Goal: Contribute content: Contribute content

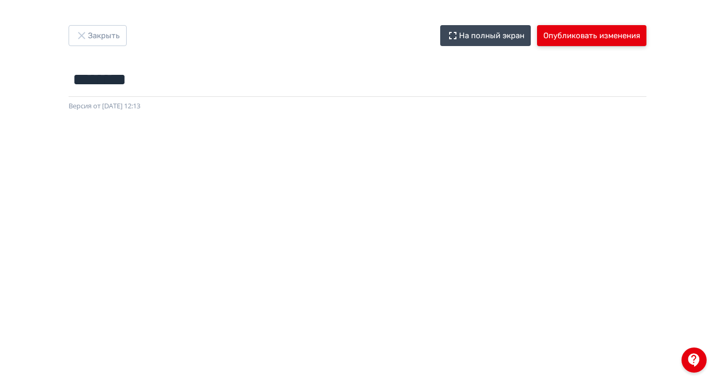
click at [647, 39] on button "Опубликовать изменения" at bounding box center [591, 35] width 109 height 21
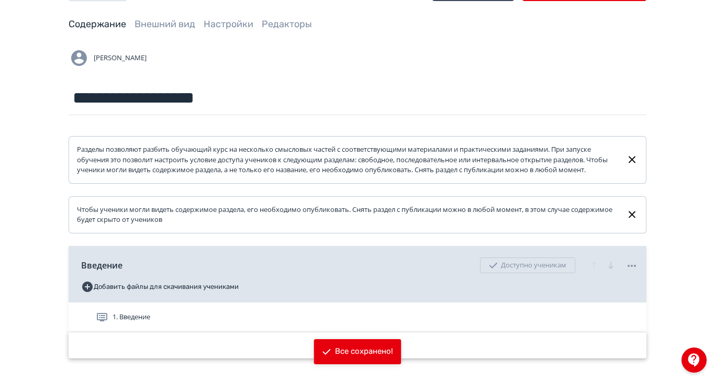
scroll to position [70, 0]
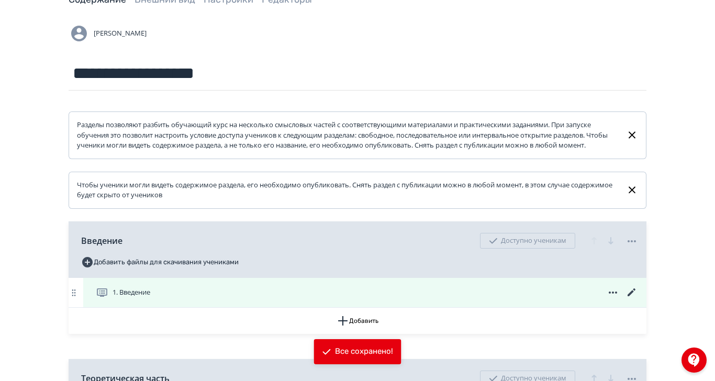
click at [150, 298] on span "1. Введение" at bounding box center [132, 292] width 38 height 10
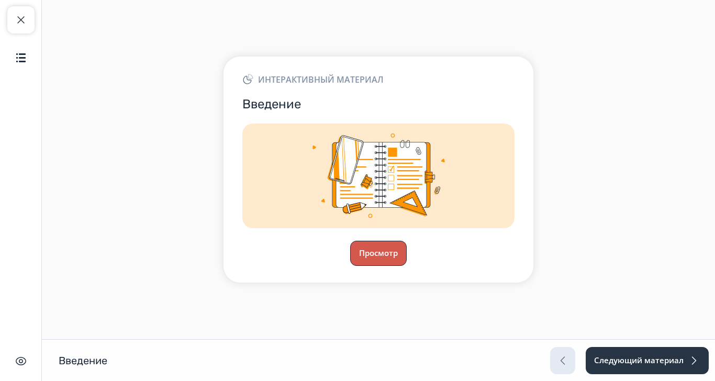
click at [407, 266] on button "Просмотр" at bounding box center [378, 253] width 57 height 25
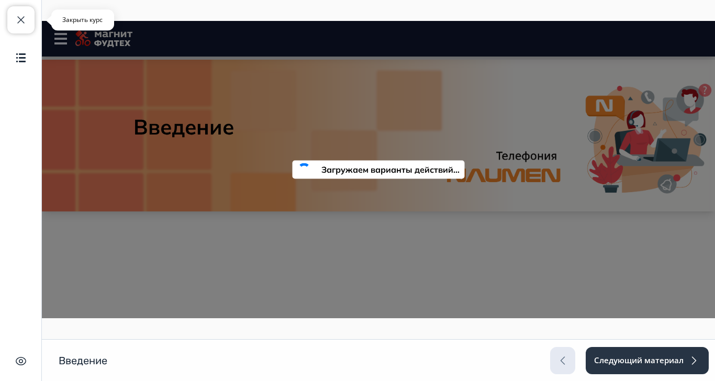
click at [21, 20] on span "button" at bounding box center [21, 20] width 13 height 13
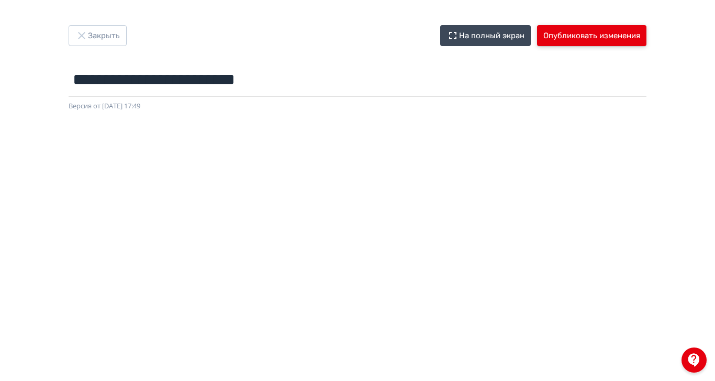
click at [647, 37] on button "Опубликовать изменения" at bounding box center [591, 35] width 109 height 21
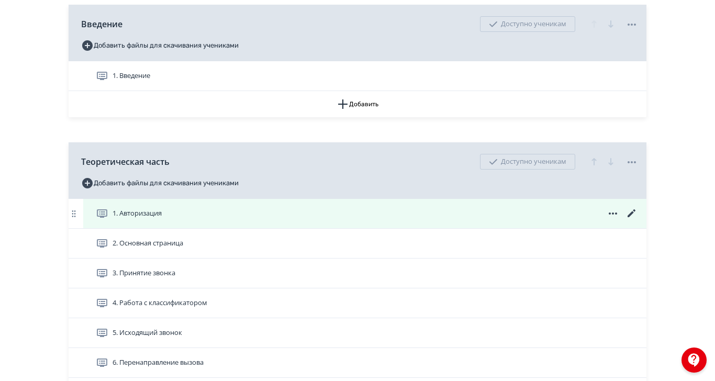
scroll to position [314, 0]
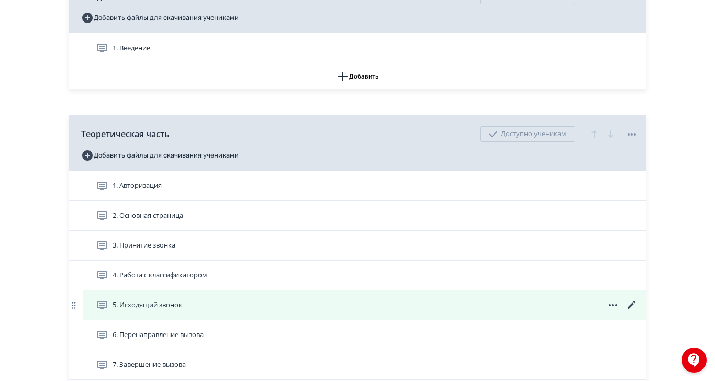
click at [638, 312] on icon at bounding box center [632, 305] width 13 height 13
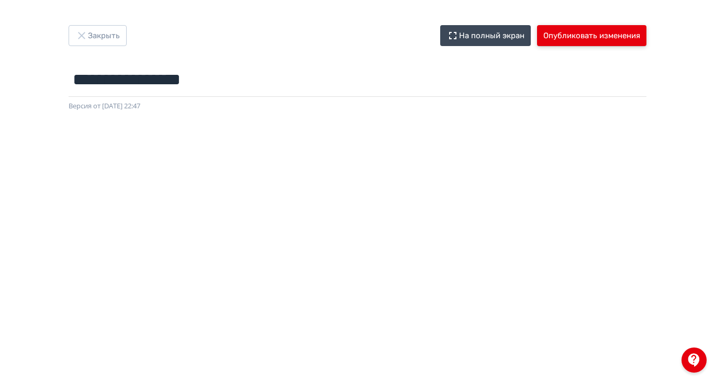
click at [647, 30] on button "Опубликовать изменения" at bounding box center [591, 35] width 109 height 21
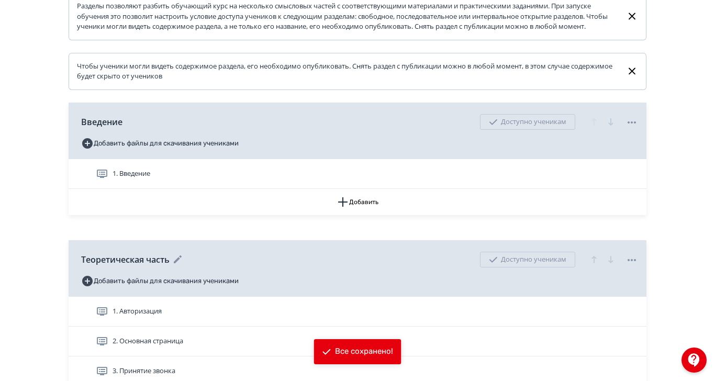
scroll to position [236, 0]
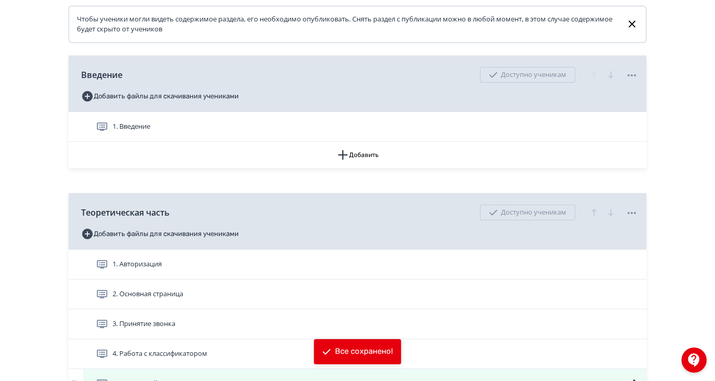
click at [182, 381] on span "5. Исходящий звонок" at bounding box center [148, 384] width 70 height 10
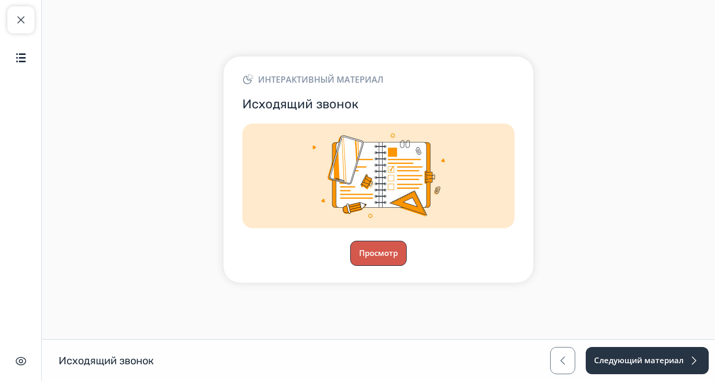
click at [407, 266] on button "Просмотр" at bounding box center [378, 253] width 57 height 25
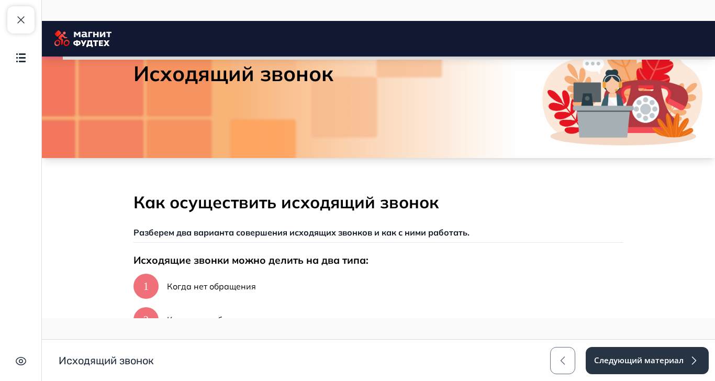
scroll to position [79, 0]
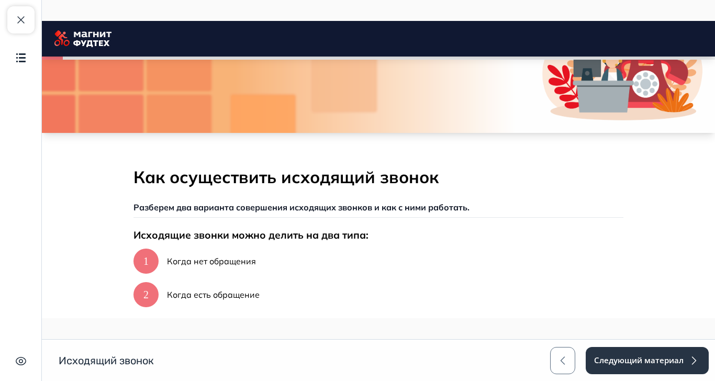
click at [564, 331] on div "Исходящие звонки можно делить на два типа: 1 Когда нет обращения 2 Когда есть о…" at bounding box center [379, 290] width 490 height 125
click at [421, 337] on button "Продолжить" at bounding box center [378, 343] width 85 height 21
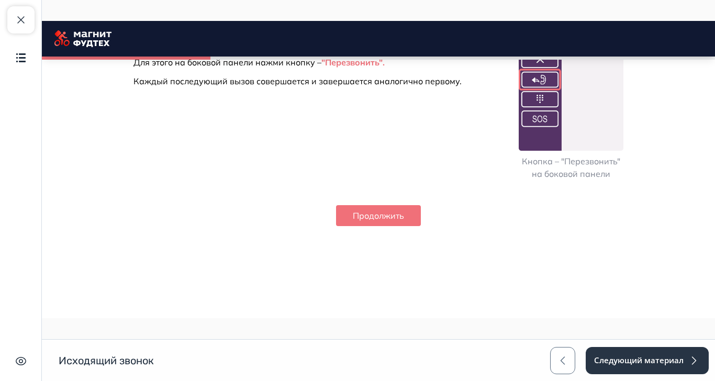
scroll to position [1140, 0]
click at [421, 226] on button "Продолжить" at bounding box center [378, 215] width 85 height 21
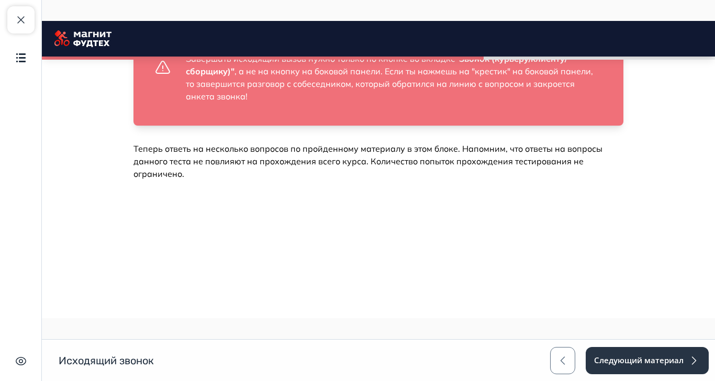
scroll to position [2796, 0]
click at [421, 226] on button "Продолжить" at bounding box center [378, 215] width 85 height 21
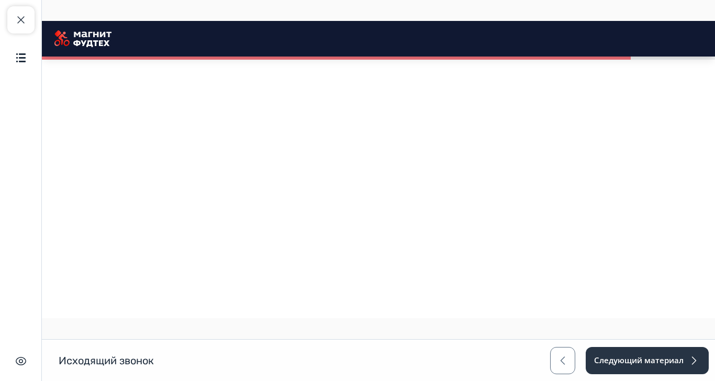
scroll to position [3420, 0]
drag, startPoint x: 13, startPoint y: 23, endPoint x: 59, endPoint y: 49, distance: 53.0
click at [13, 23] on button "Закрыть курс" at bounding box center [20, 19] width 27 height 27
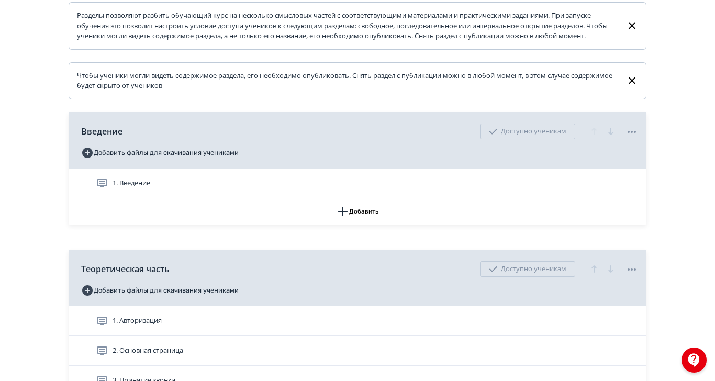
scroll to position [314, 0]
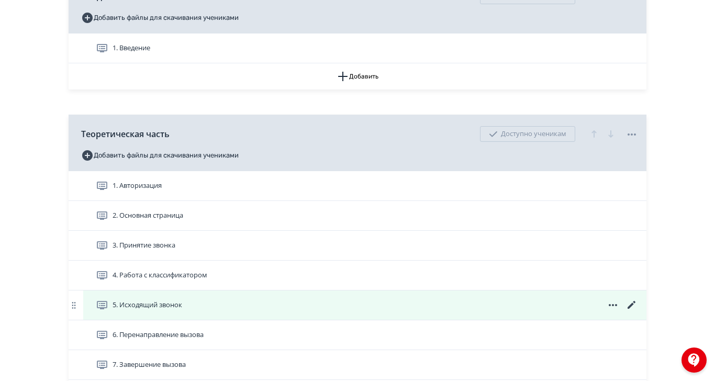
click at [413, 312] on div "5. Исходящий звонок" at bounding box center [367, 305] width 542 height 13
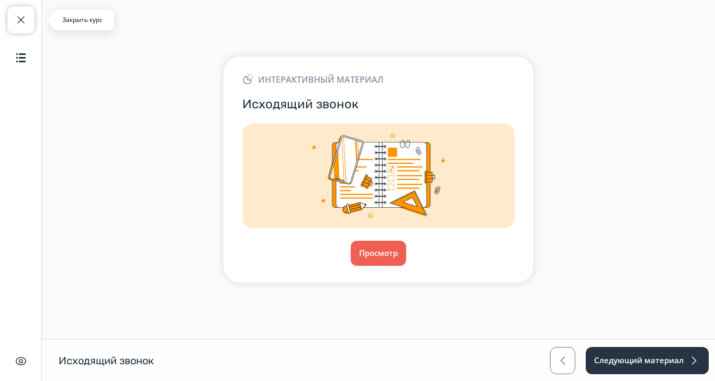
click at [17, 24] on span "button" at bounding box center [21, 20] width 13 height 13
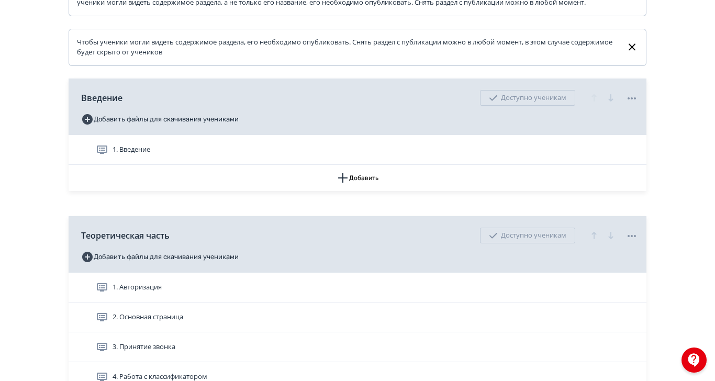
scroll to position [236, 0]
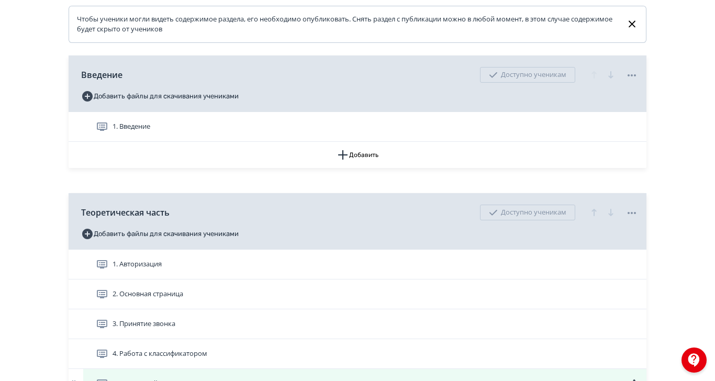
click at [638, 381] on icon at bounding box center [632, 384] width 13 height 13
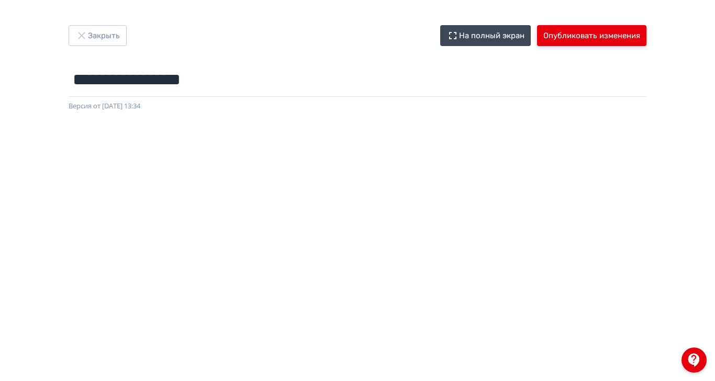
click at [647, 34] on button "Опубликовать изменения" at bounding box center [591, 35] width 109 height 21
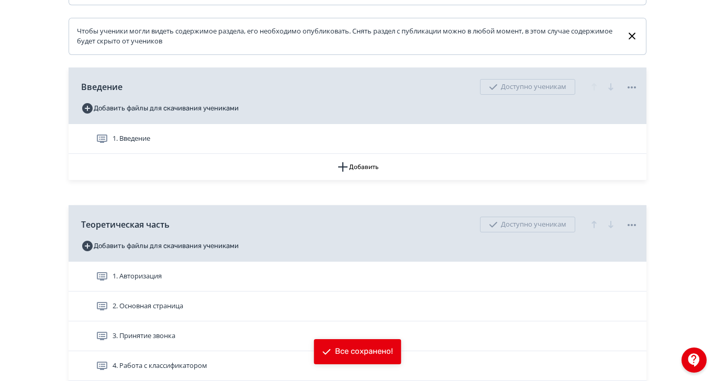
scroll to position [236, 0]
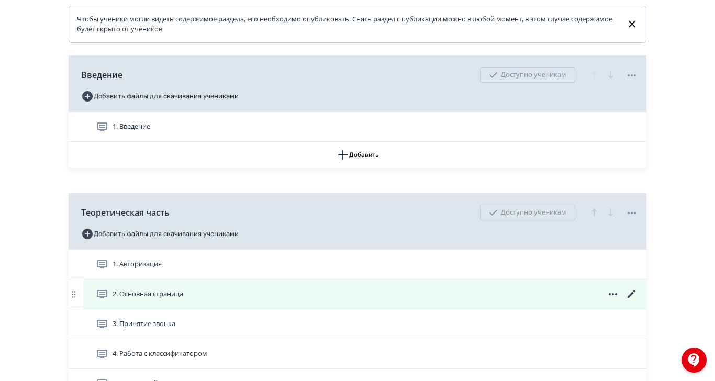
click at [638, 301] on icon at bounding box center [632, 294] width 13 height 13
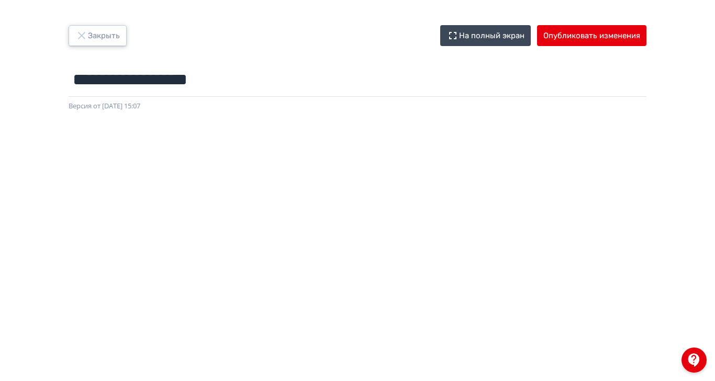
click at [88, 38] on icon "button" at bounding box center [81, 35] width 13 height 13
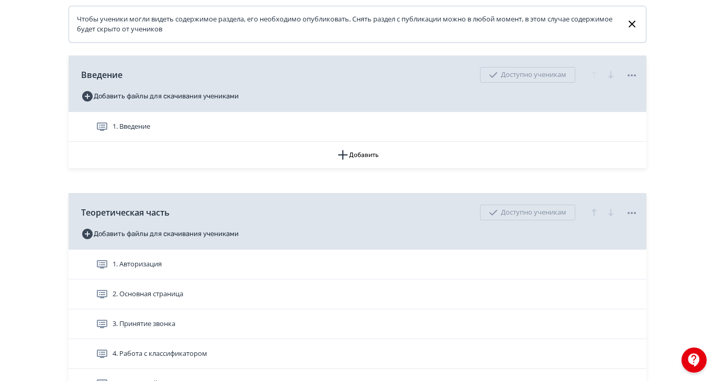
scroll to position [314, 0]
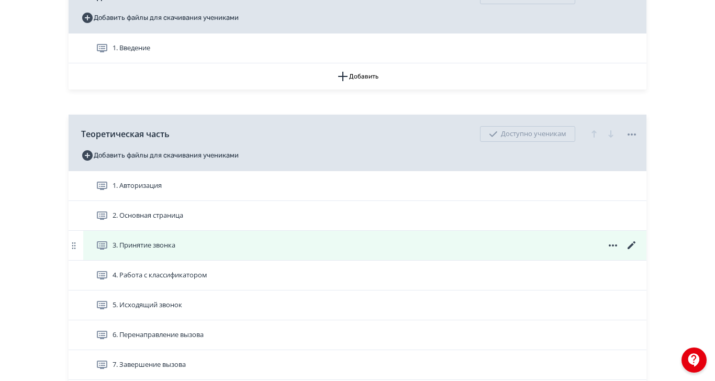
click at [638, 252] on icon at bounding box center [632, 245] width 13 height 13
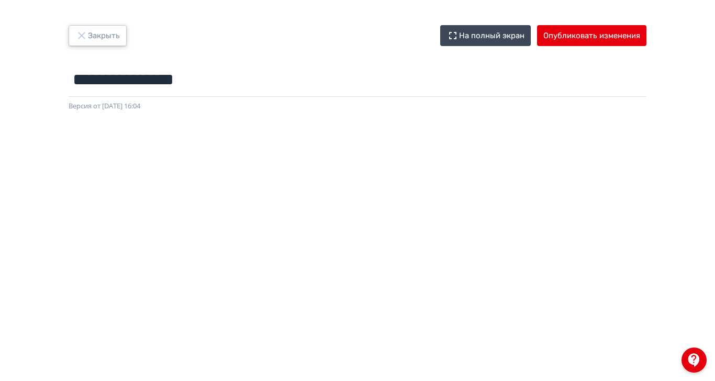
click at [85, 35] on icon "button" at bounding box center [81, 35] width 7 height 7
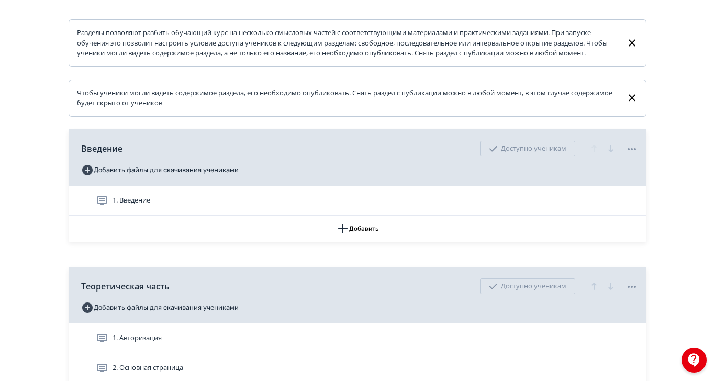
scroll to position [236, 0]
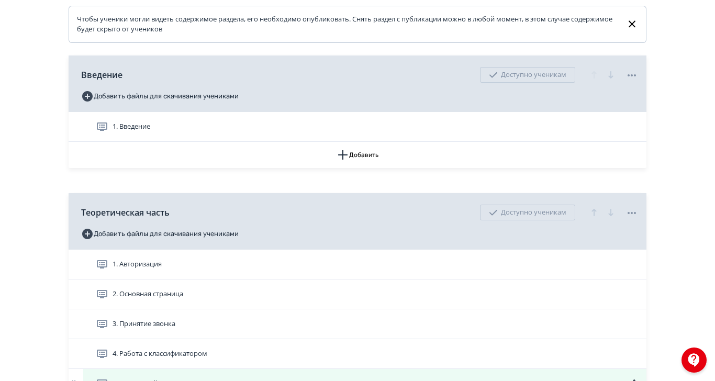
click at [636, 381] on icon at bounding box center [632, 384] width 8 height 8
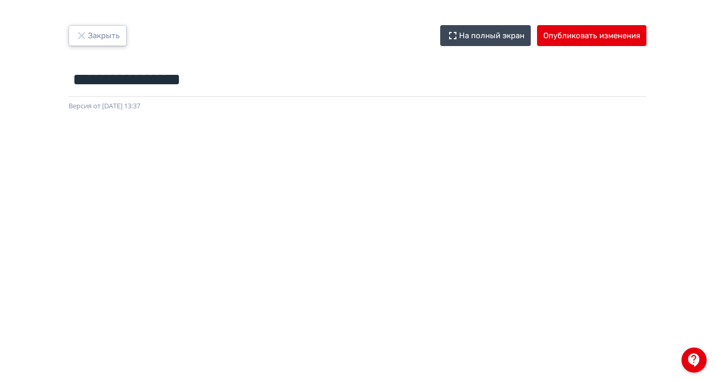
click at [88, 37] on icon "button" at bounding box center [81, 35] width 13 height 13
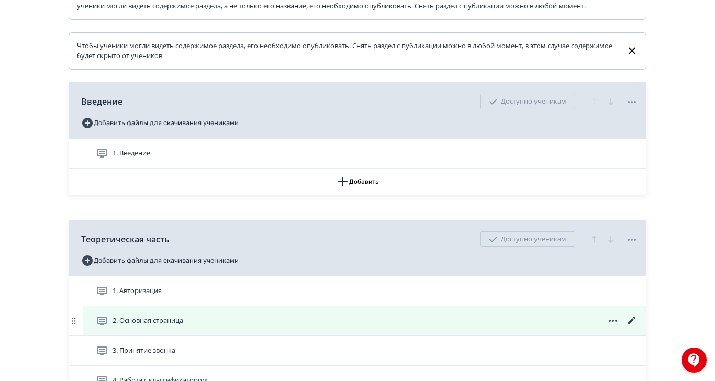
scroll to position [236, 0]
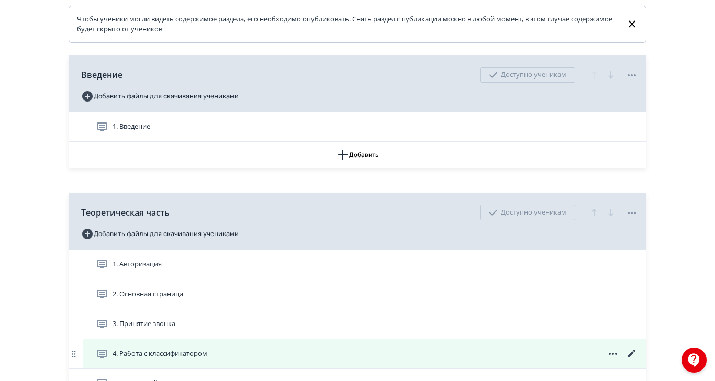
click at [638, 360] on icon at bounding box center [632, 354] width 13 height 13
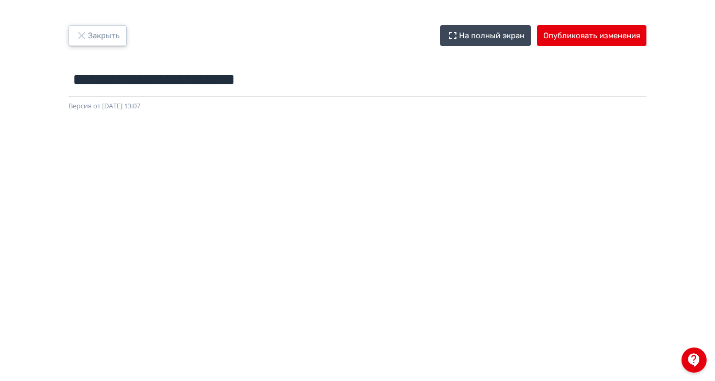
click at [127, 28] on button "Закрыть" at bounding box center [98, 35] width 58 height 21
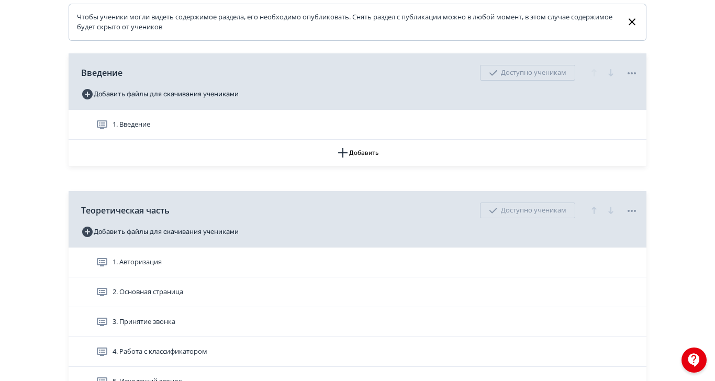
scroll to position [393, 0]
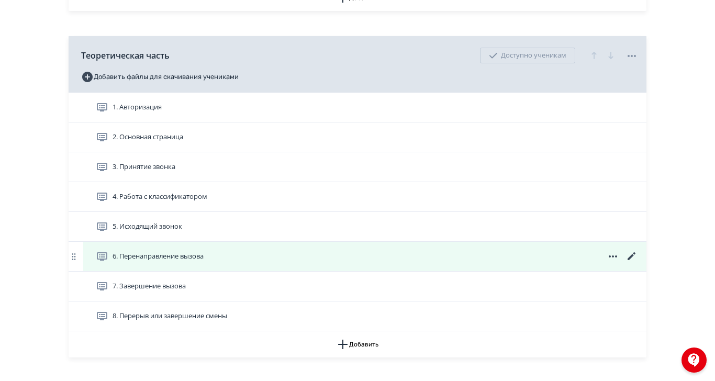
click at [638, 263] on icon at bounding box center [632, 256] width 13 height 13
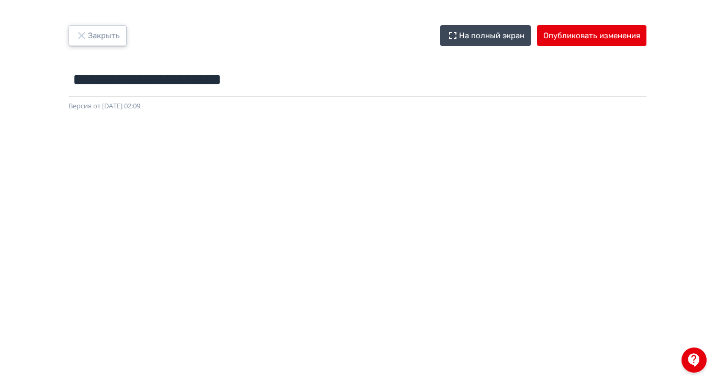
click at [88, 36] on icon "button" at bounding box center [81, 35] width 13 height 13
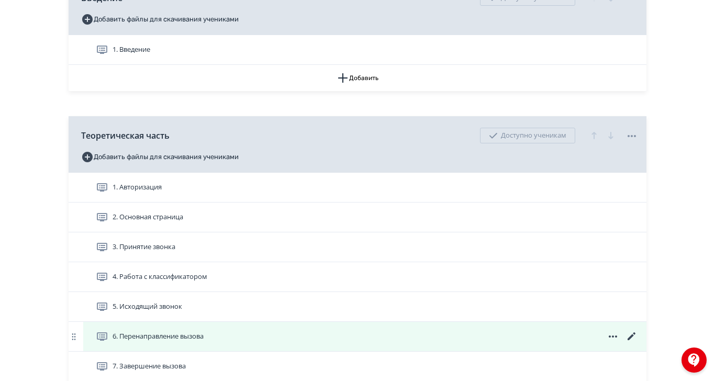
scroll to position [314, 0]
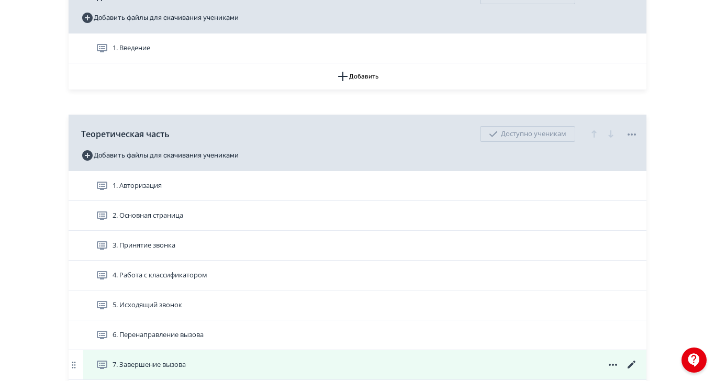
click at [638, 371] on icon at bounding box center [632, 365] width 13 height 13
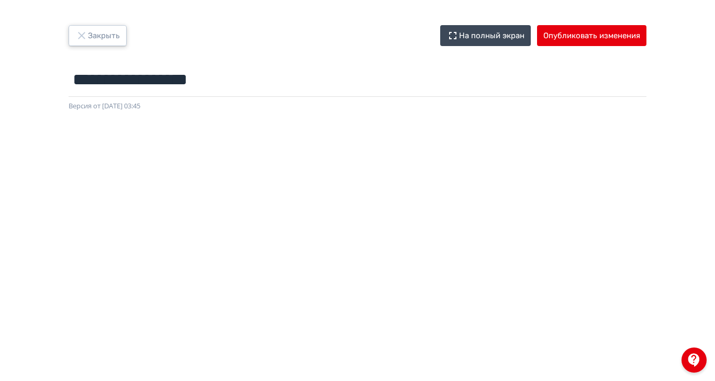
click at [88, 34] on icon "button" at bounding box center [81, 35] width 13 height 13
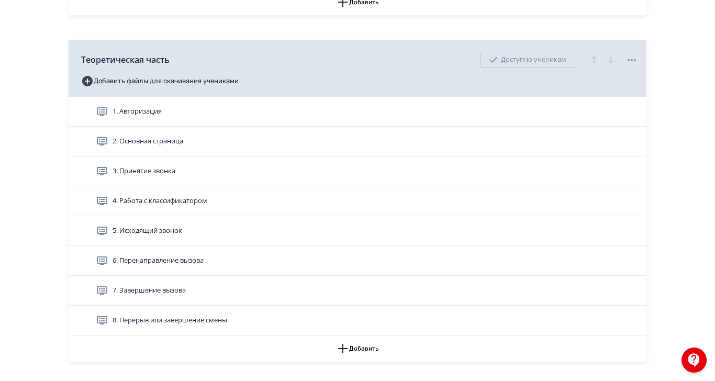
scroll to position [393, 0]
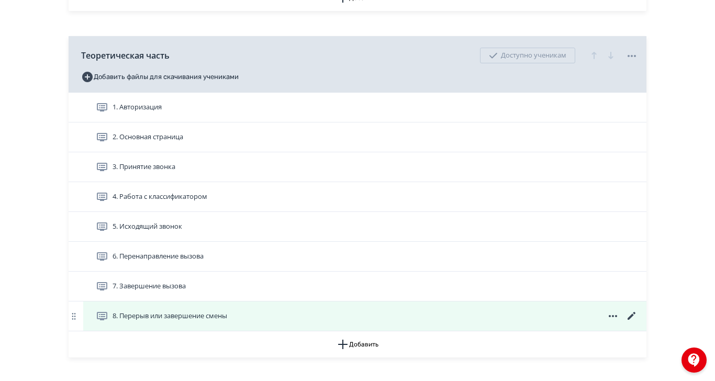
click at [636, 320] on icon at bounding box center [632, 316] width 8 height 8
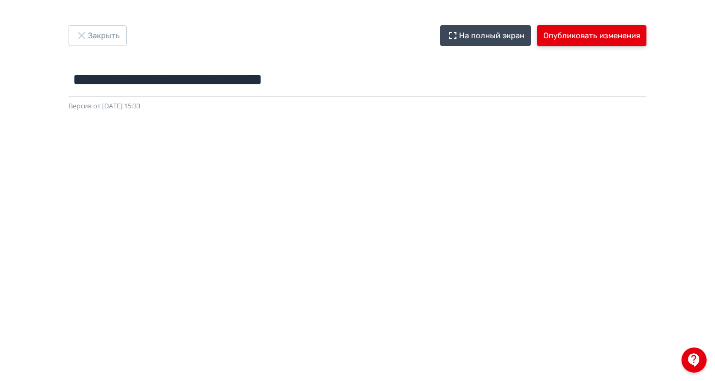
click at [647, 35] on button "Опубликовать изменения" at bounding box center [591, 35] width 109 height 21
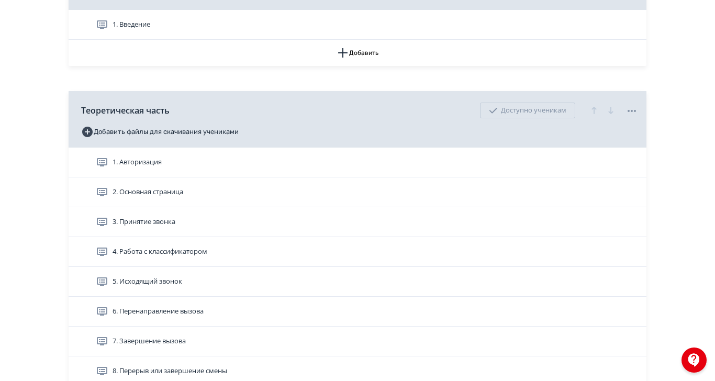
scroll to position [393, 0]
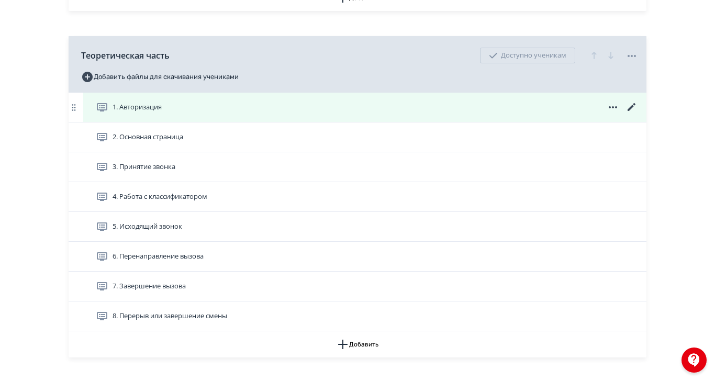
click at [638, 114] on div "1. Авторизация" at bounding box center [367, 107] width 542 height 13
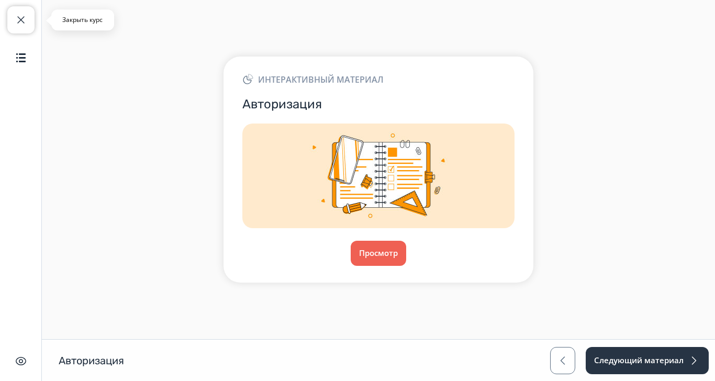
click at [17, 19] on span "button" at bounding box center [21, 20] width 13 height 13
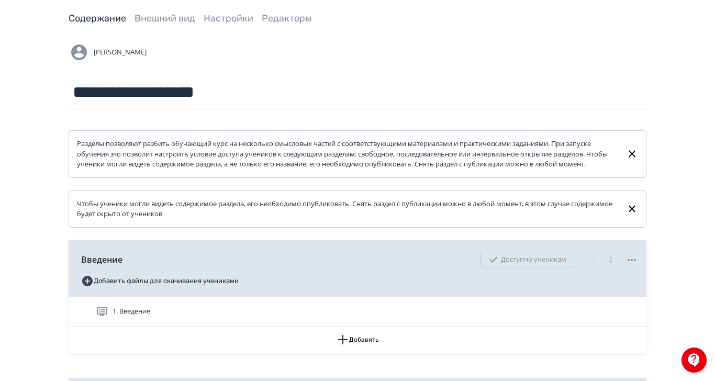
scroll to position [79, 0]
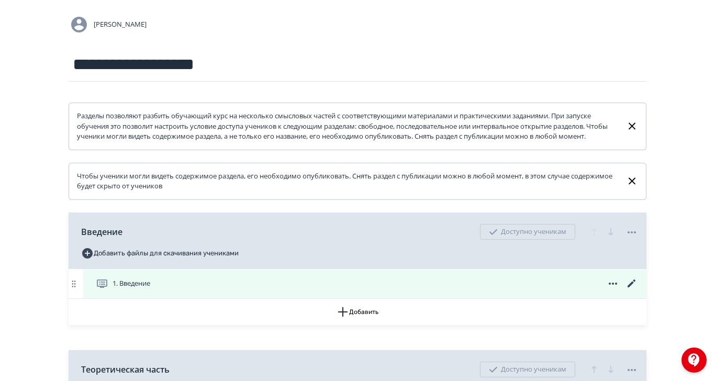
click at [636, 287] on icon at bounding box center [632, 284] width 8 height 8
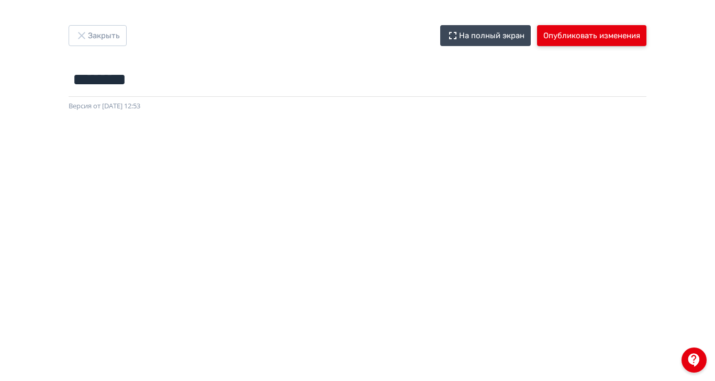
click at [647, 34] on button "Опубликовать изменения" at bounding box center [591, 35] width 109 height 21
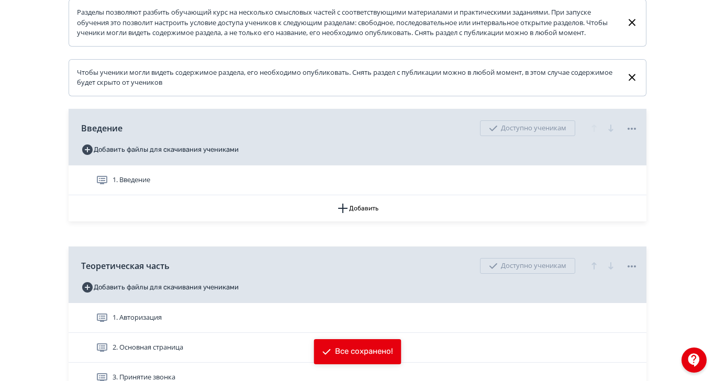
scroll to position [236, 0]
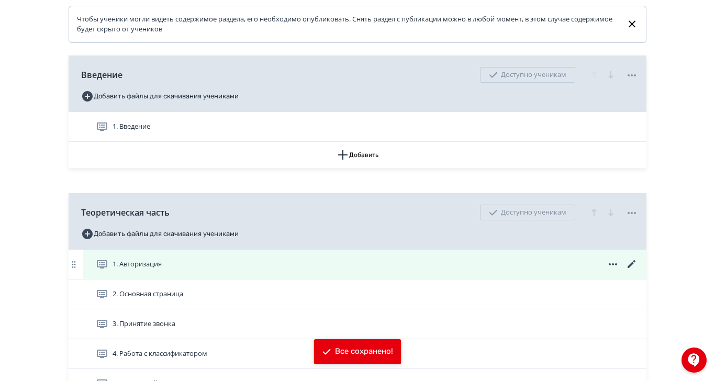
click at [638, 271] on icon at bounding box center [632, 264] width 13 height 13
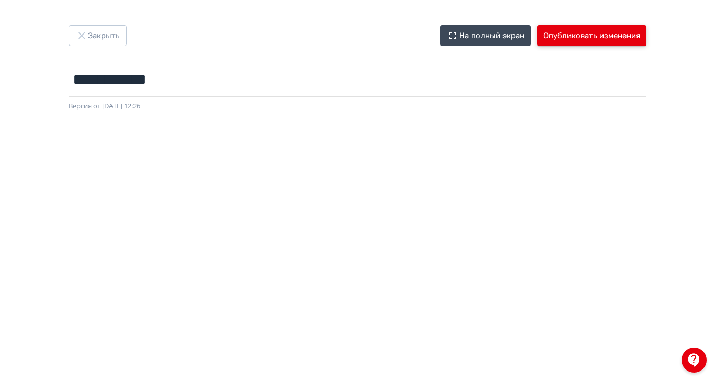
click at [647, 31] on button "Опубликовать изменения" at bounding box center [591, 35] width 109 height 21
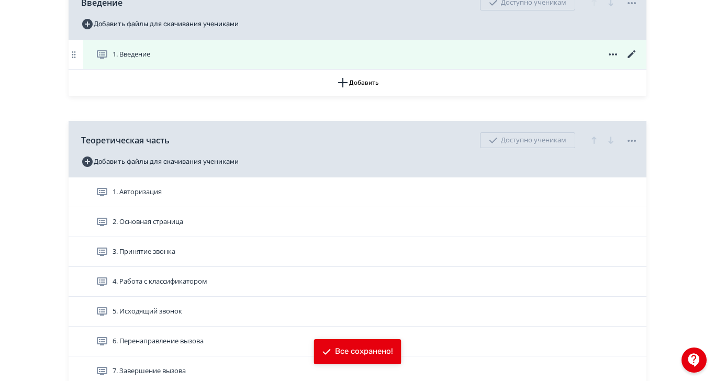
scroll to position [314, 0]
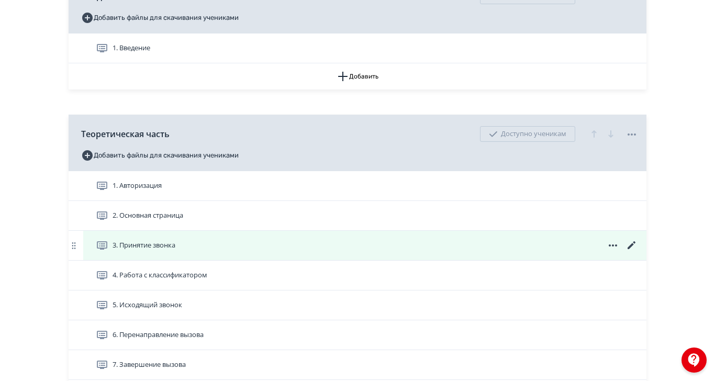
click at [638, 252] on icon at bounding box center [632, 245] width 13 height 13
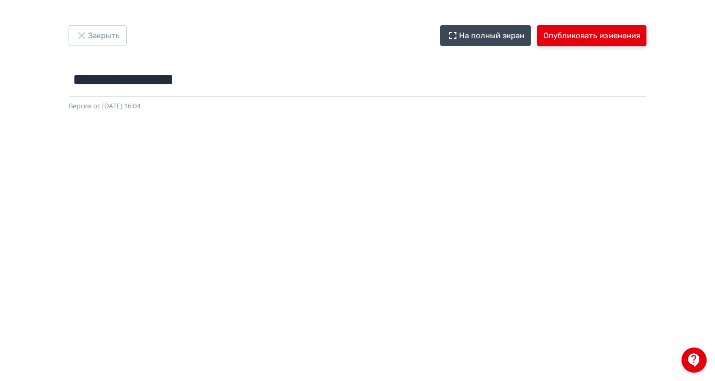
click at [647, 37] on button "Опубликовать изменения" at bounding box center [591, 35] width 109 height 21
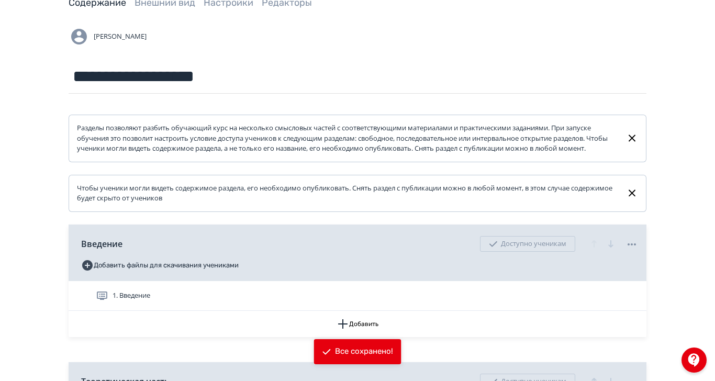
scroll to position [236, 0]
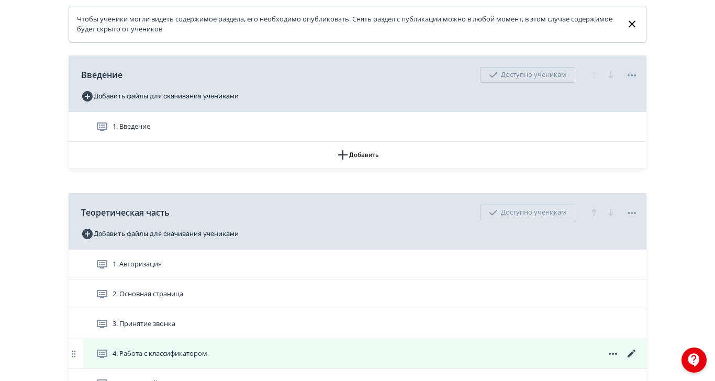
click at [638, 360] on icon at bounding box center [632, 354] width 13 height 13
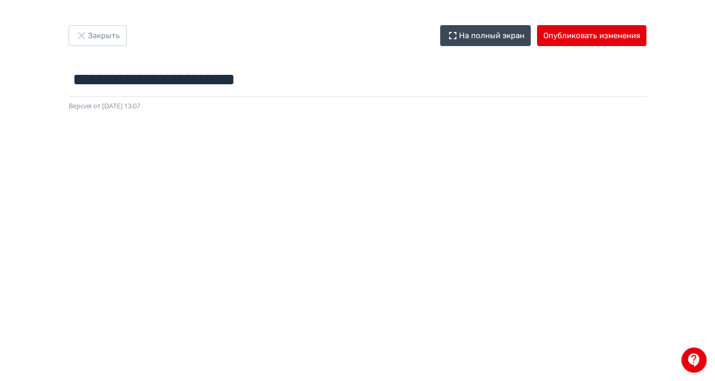
click at [672, 47] on div "**********" at bounding box center [357, 68] width 628 height 86
click at [647, 35] on button "Опубликовать изменения" at bounding box center [591, 35] width 109 height 21
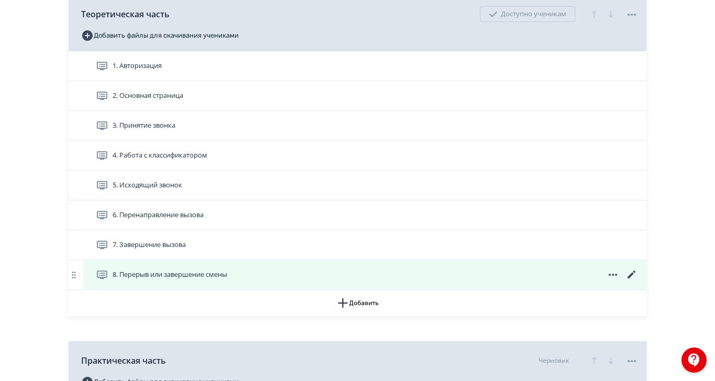
scroll to position [471, 0]
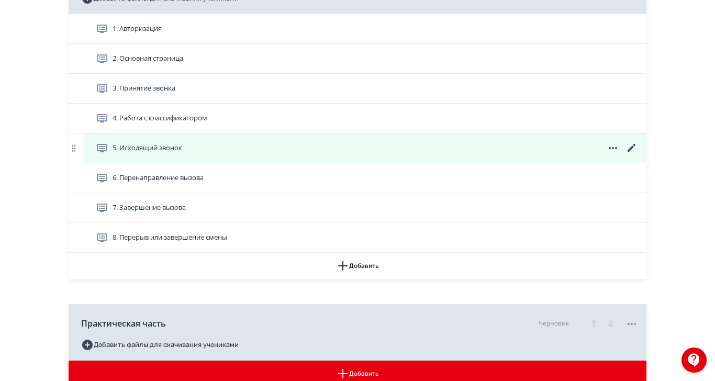
click at [638, 154] on icon at bounding box center [632, 148] width 13 height 13
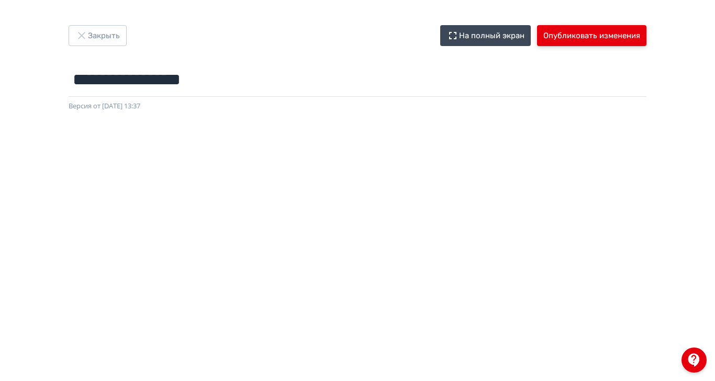
click at [647, 37] on button "Опубликовать изменения" at bounding box center [591, 35] width 109 height 21
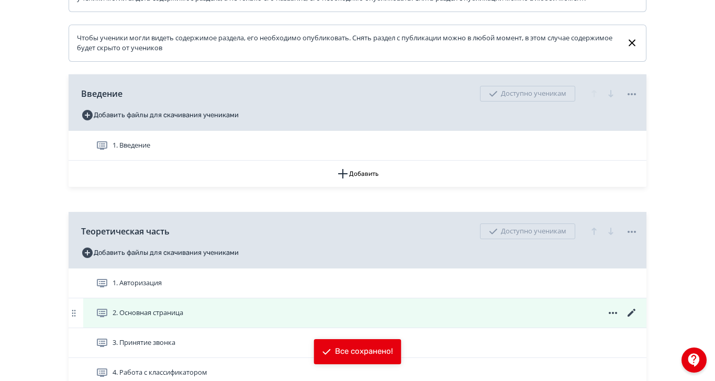
scroll to position [314, 0]
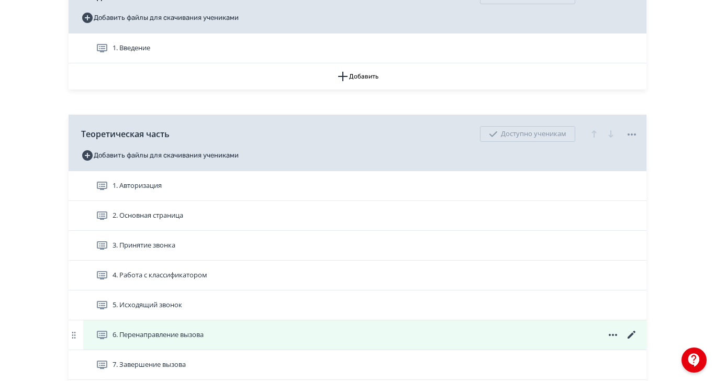
click at [638, 341] on icon at bounding box center [632, 335] width 13 height 13
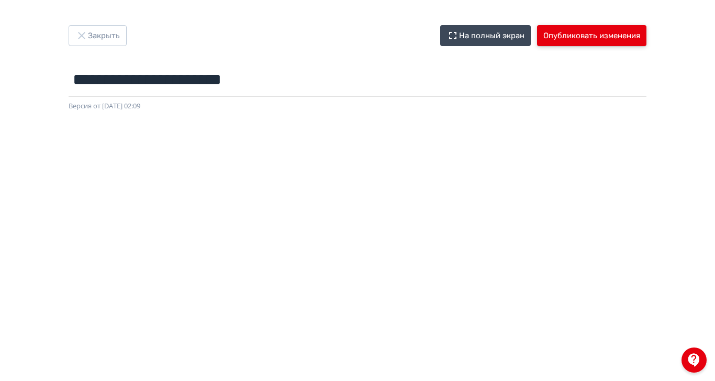
click at [647, 35] on button "Опубликовать изменения" at bounding box center [591, 35] width 109 height 21
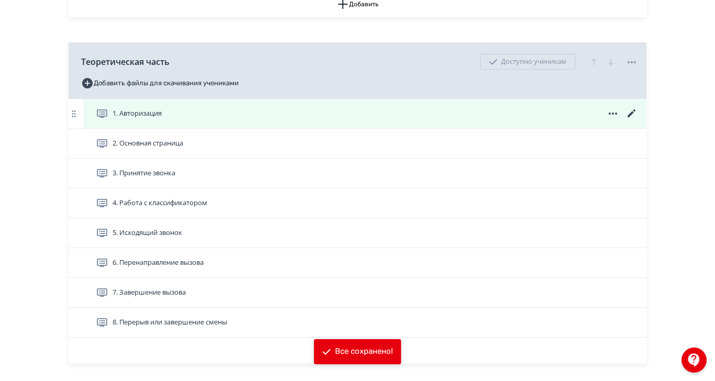
scroll to position [393, 0]
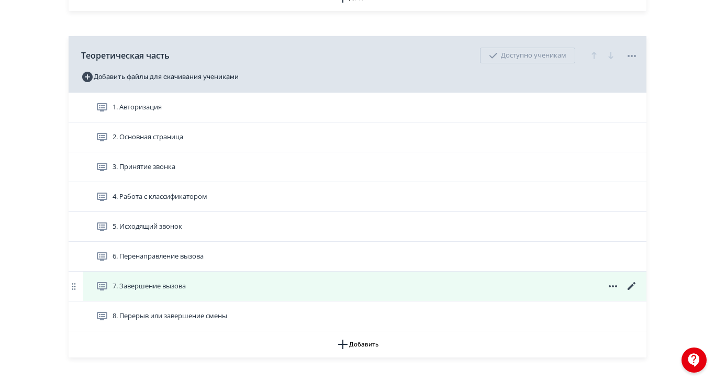
click at [638, 293] on icon at bounding box center [632, 286] width 13 height 13
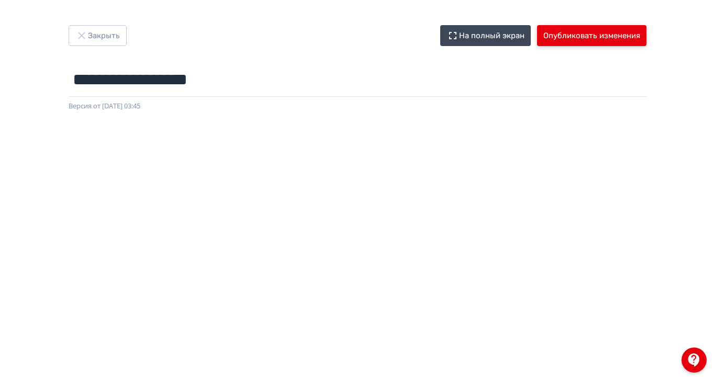
click at [647, 41] on button "Опубликовать изменения" at bounding box center [591, 35] width 109 height 21
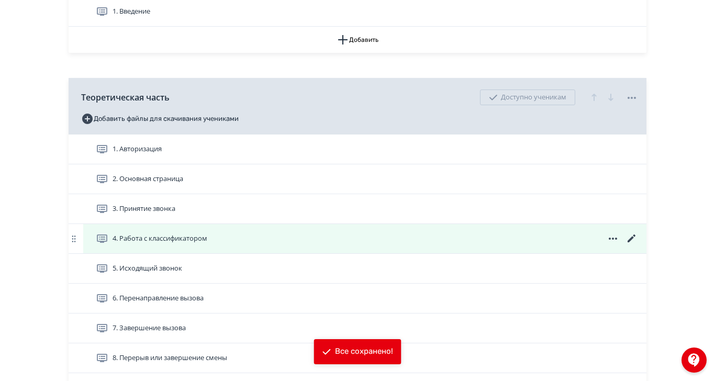
scroll to position [393, 0]
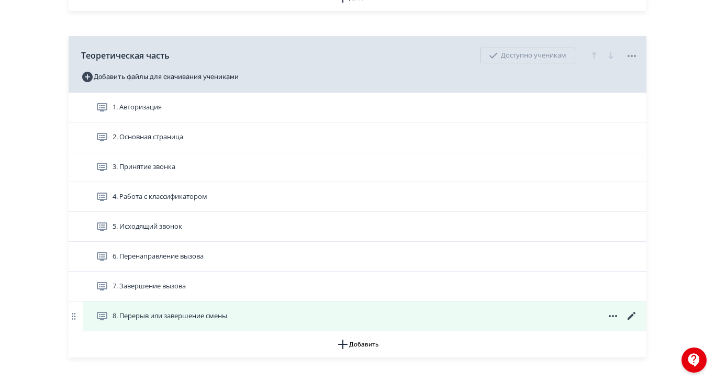
click at [638, 323] on icon at bounding box center [632, 316] width 13 height 13
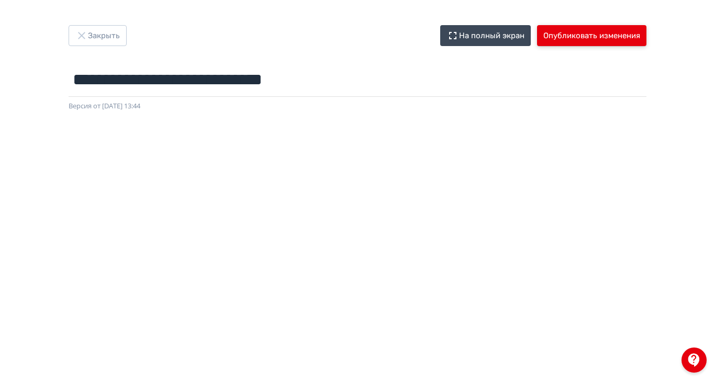
click at [647, 27] on button "Опубликовать изменения" at bounding box center [591, 35] width 109 height 21
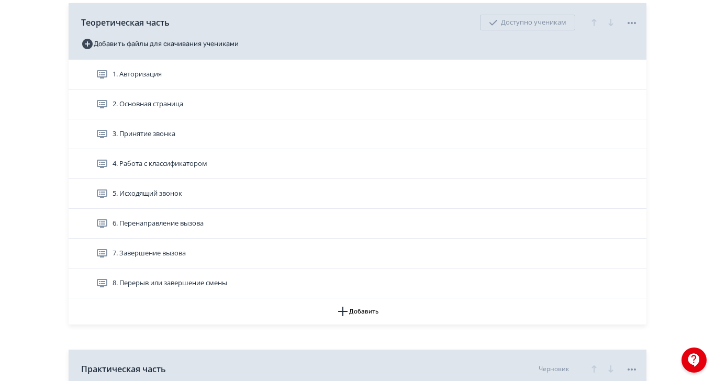
scroll to position [471, 0]
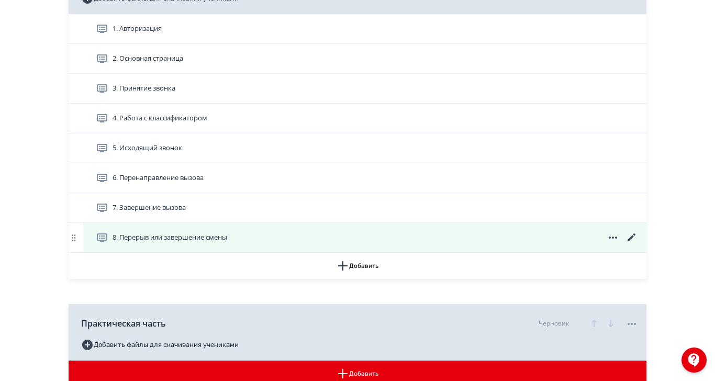
click at [638, 244] on icon at bounding box center [632, 237] width 13 height 13
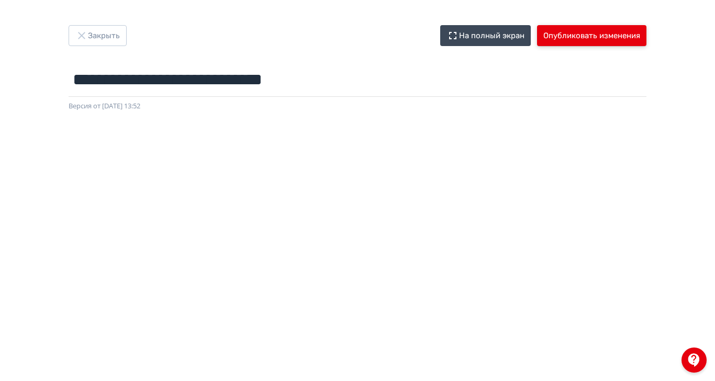
click at [647, 38] on button "Опубликовать изменения" at bounding box center [591, 35] width 109 height 21
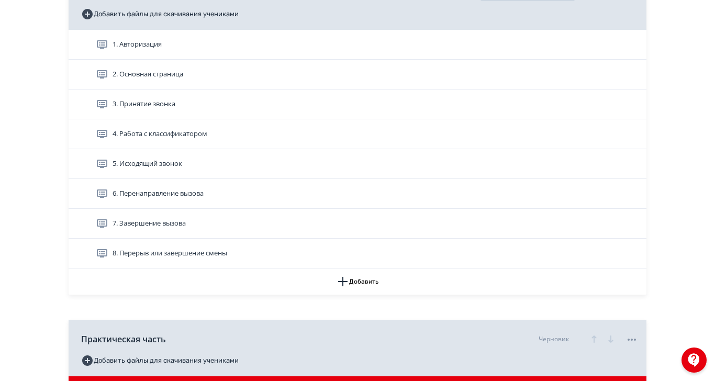
scroll to position [550, 0]
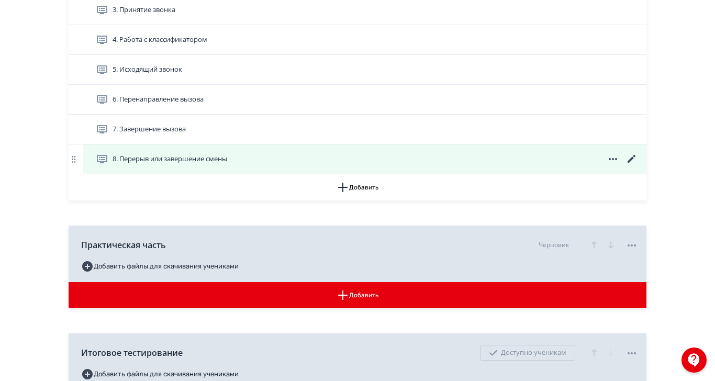
click at [638, 165] on icon at bounding box center [632, 159] width 13 height 13
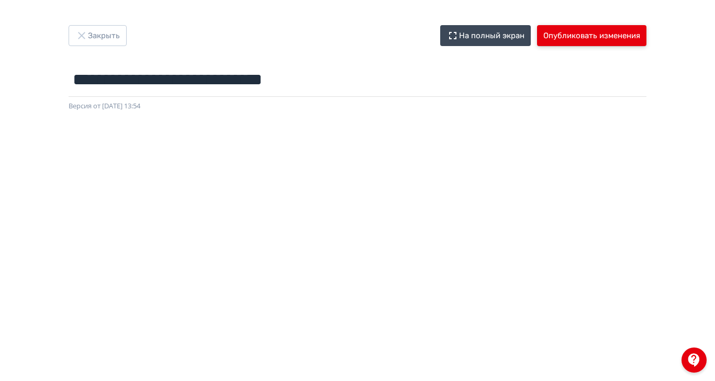
click at [647, 27] on button "Опубликовать изменения" at bounding box center [591, 35] width 109 height 21
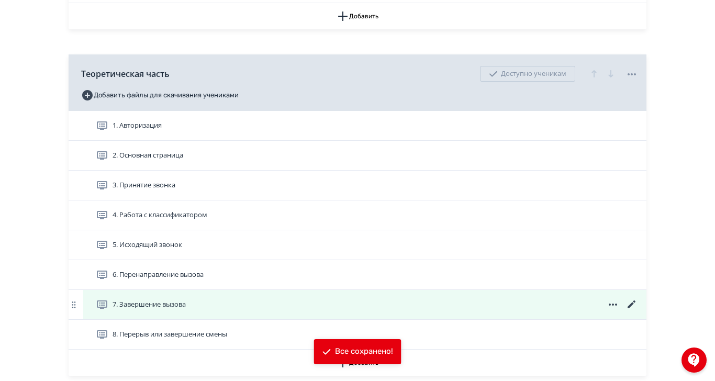
scroll to position [393, 0]
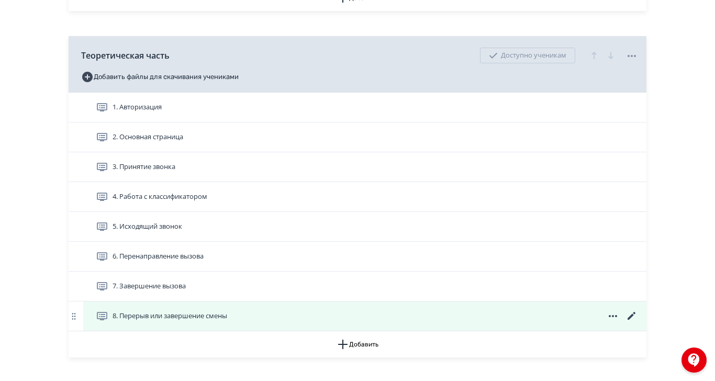
click at [638, 323] on icon at bounding box center [632, 316] width 13 height 13
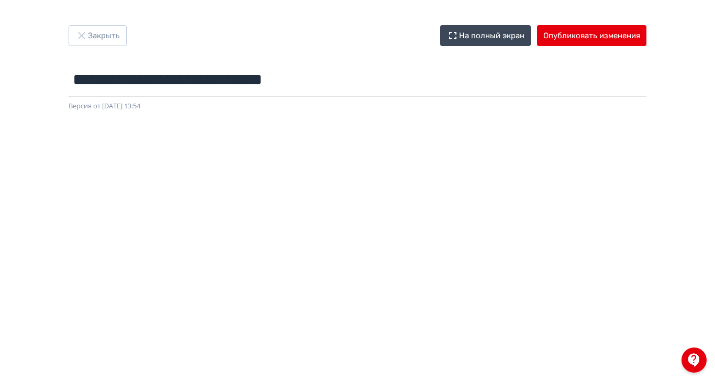
click at [715, 87] on div "**********" at bounding box center [357, 190] width 715 height 331
